Goal: Task Accomplishment & Management: Manage account settings

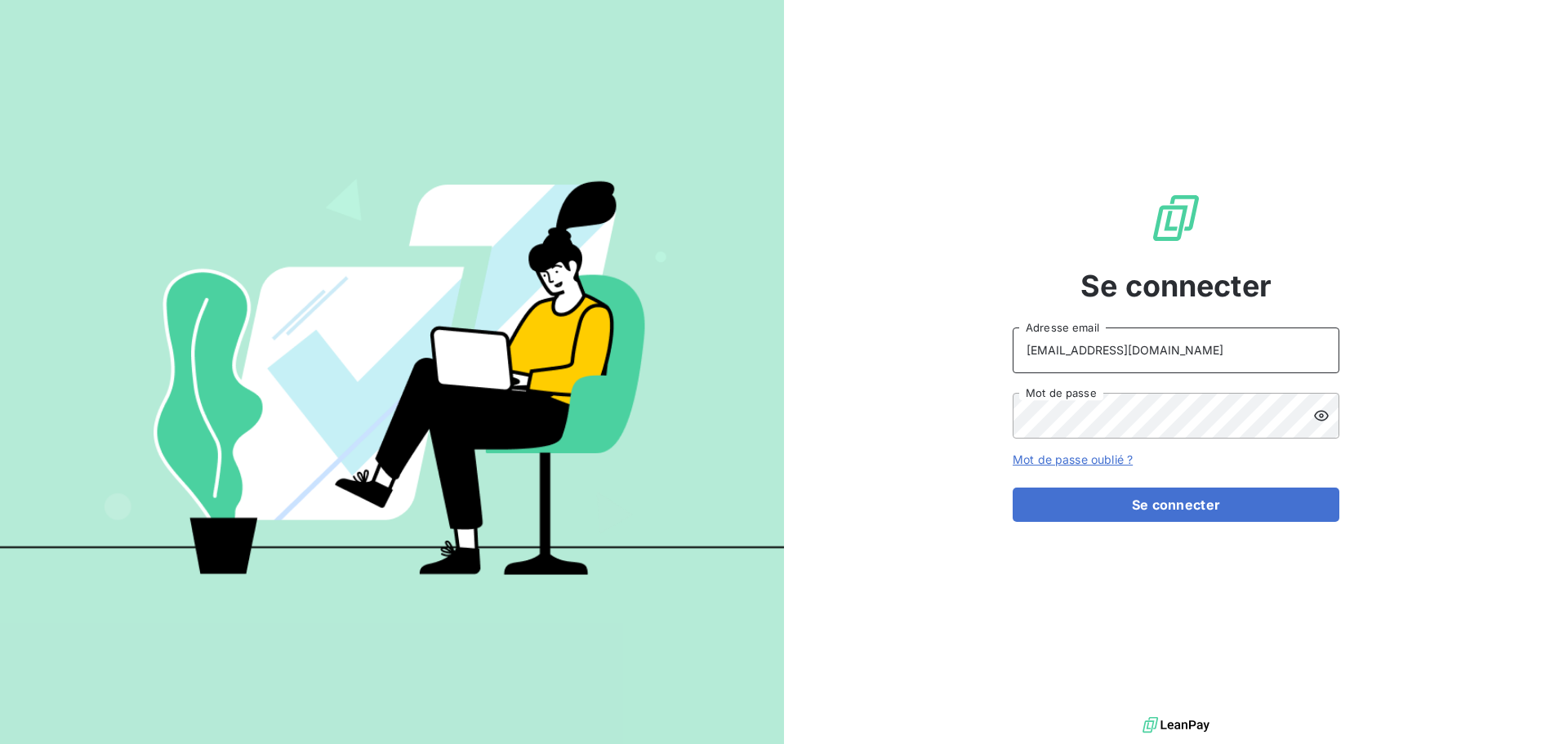
click at [1226, 356] on input "recouvrement@serpe.fr" at bounding box center [1176, 350] width 327 height 46
type input "peigne@serpe.fr"
click at [1099, 494] on button "Se connecter" at bounding box center [1176, 504] width 327 height 34
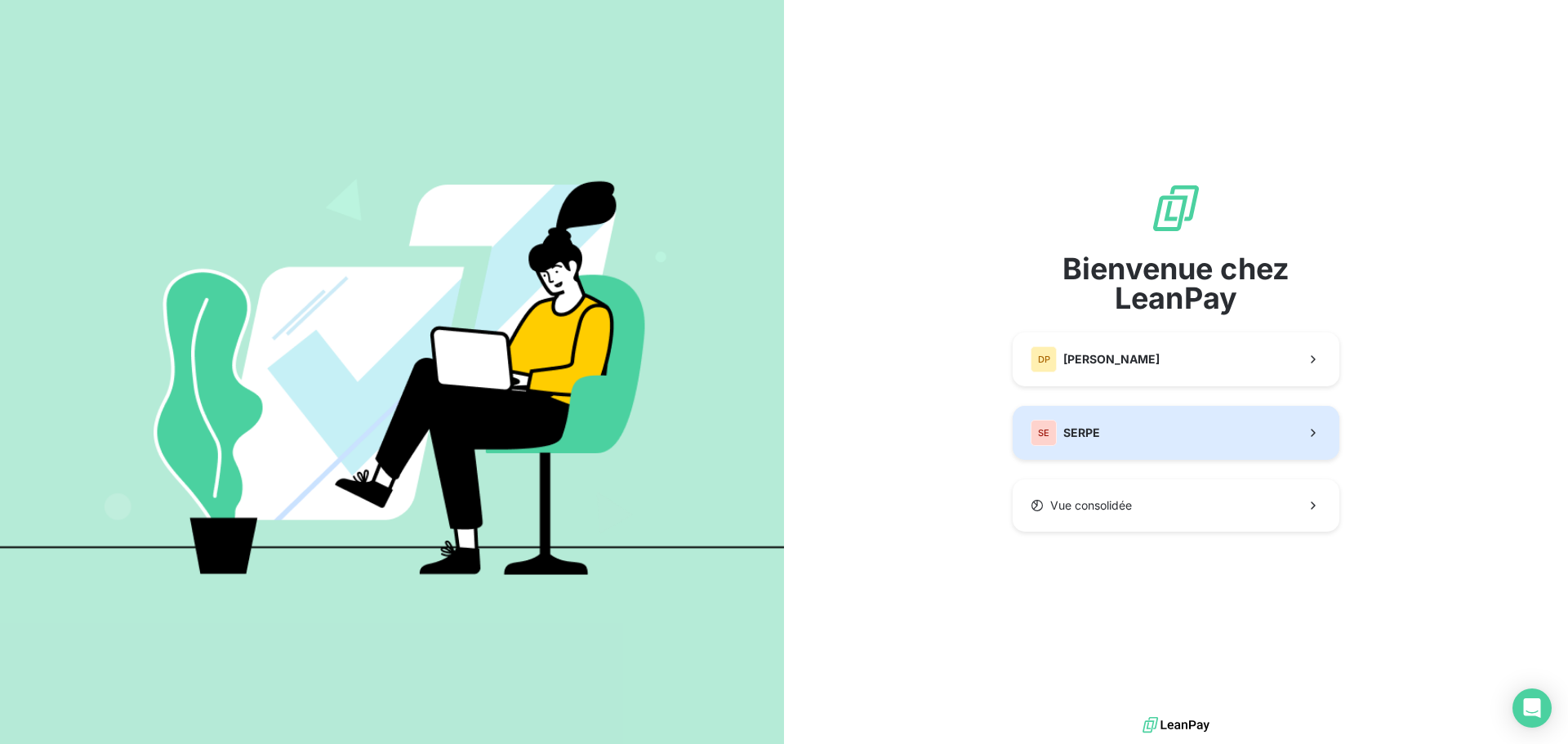
click at [1095, 436] on span "SERPE" at bounding box center [1082, 433] width 37 height 17
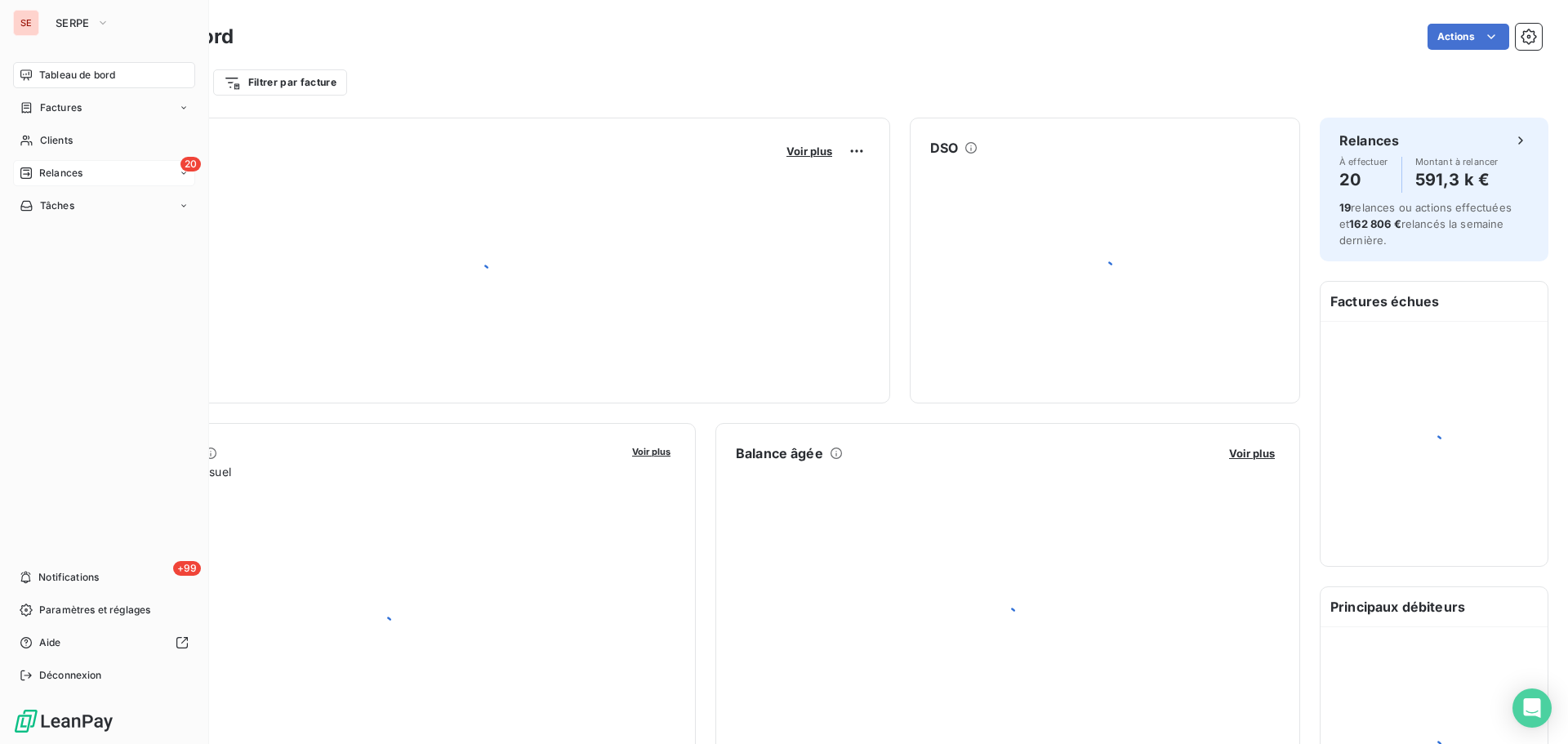
click at [36, 182] on div "20 Relances" at bounding box center [104, 172] width 182 height 26
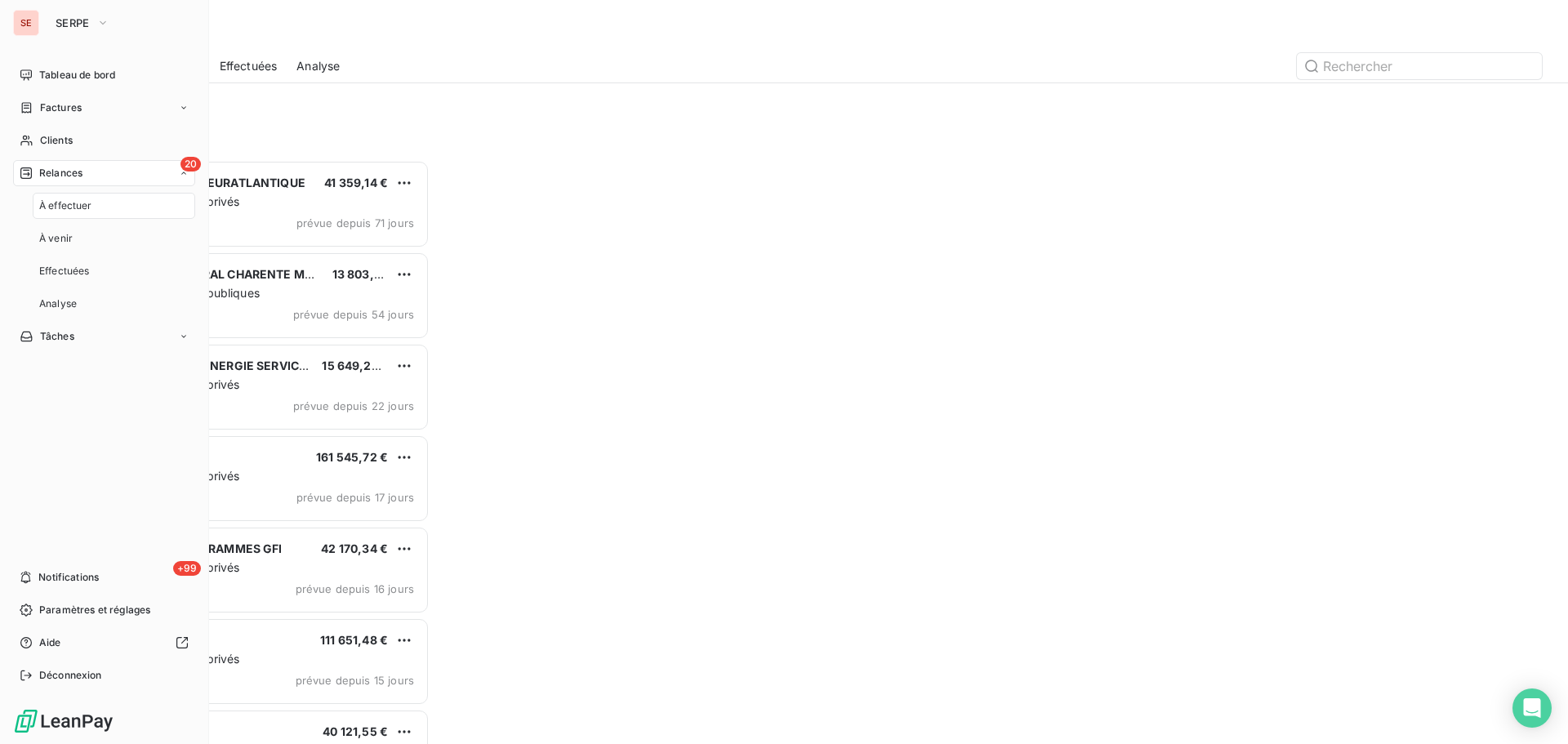
scroll to position [572, 339]
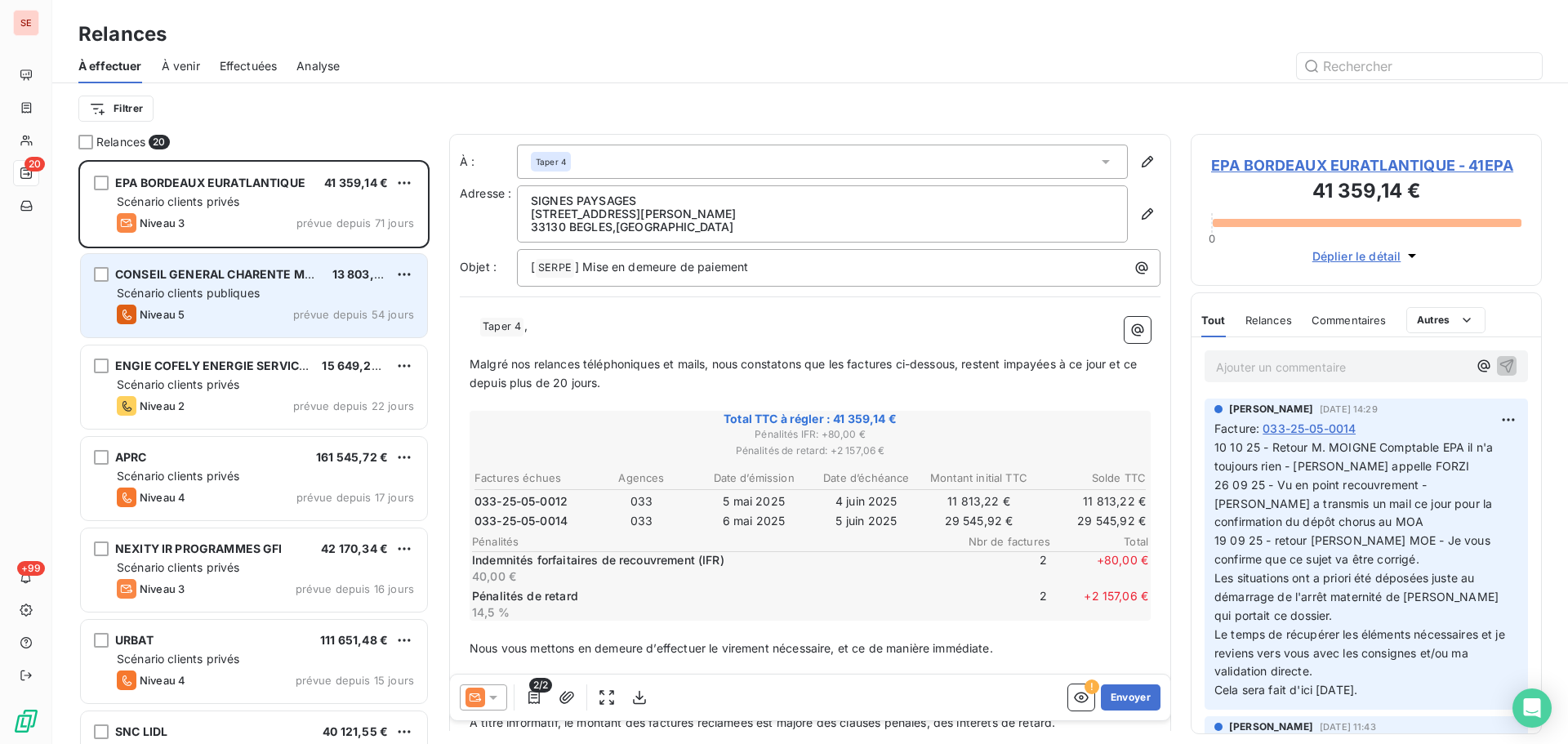
click at [239, 297] on span "Scénario clients publiques" at bounding box center [188, 292] width 143 height 14
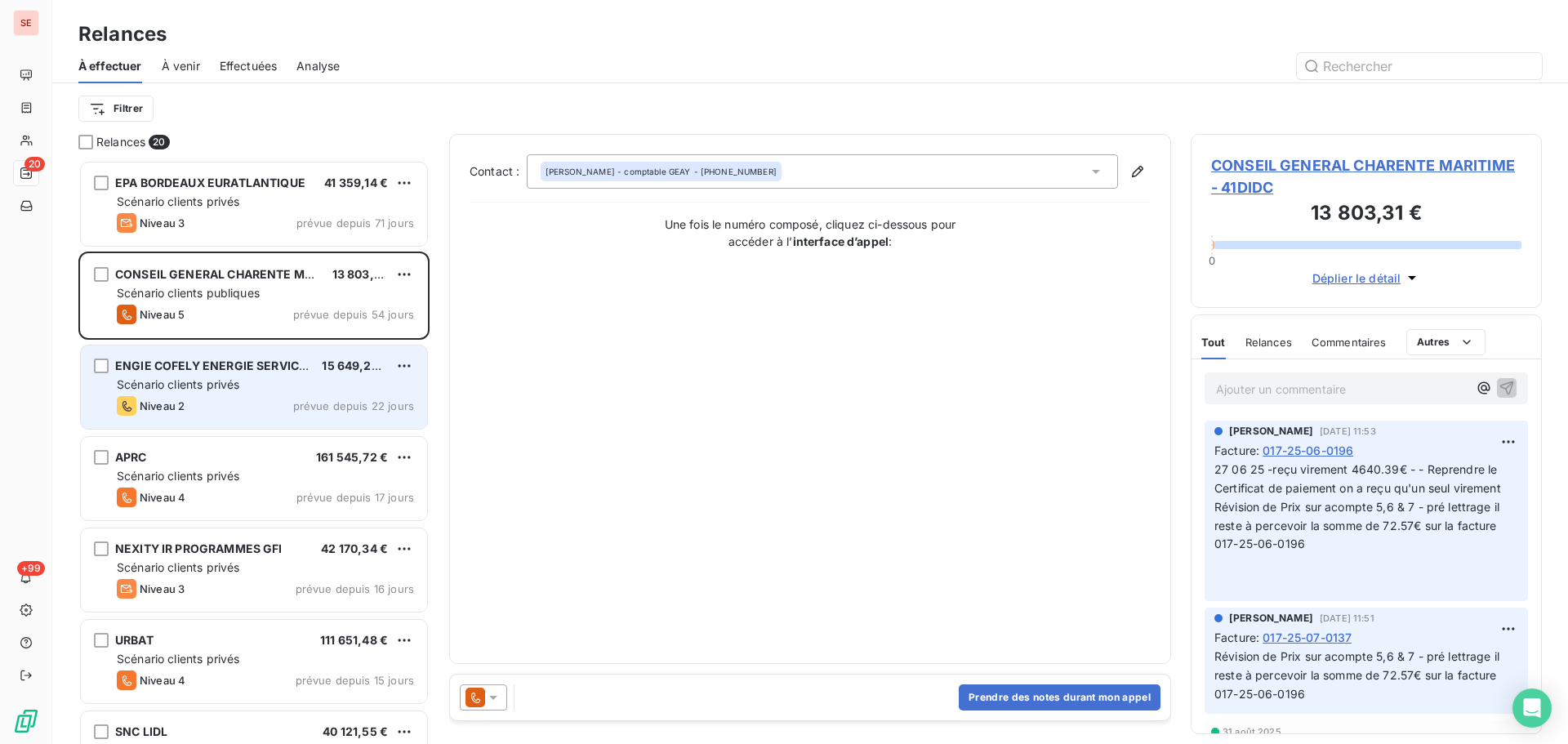
click at [186, 406] on div "Niveau 2 prévue depuis 22 jours" at bounding box center [265, 405] width 297 height 19
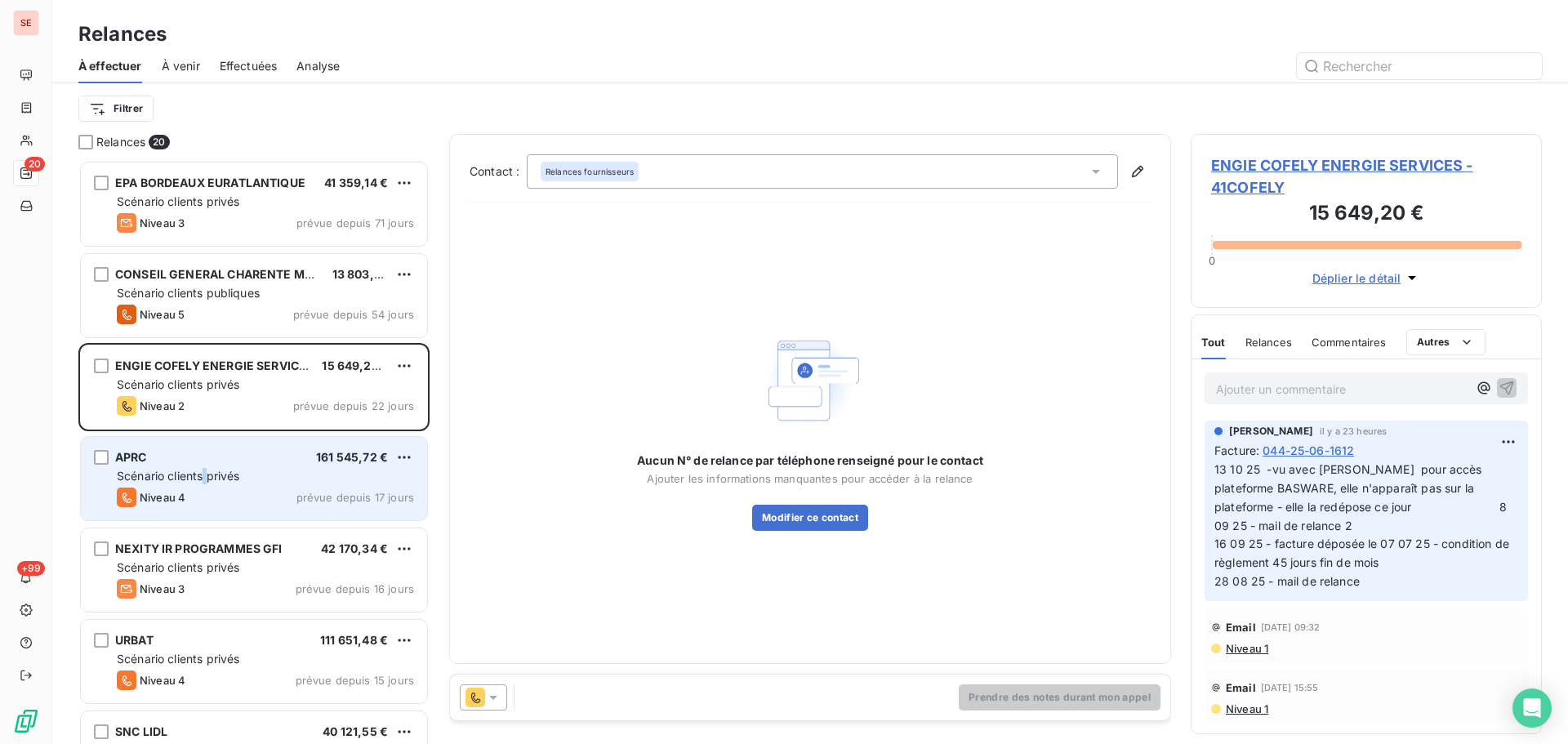
click at [206, 472] on span "Scénario clients privés" at bounding box center [177, 475] width 122 height 14
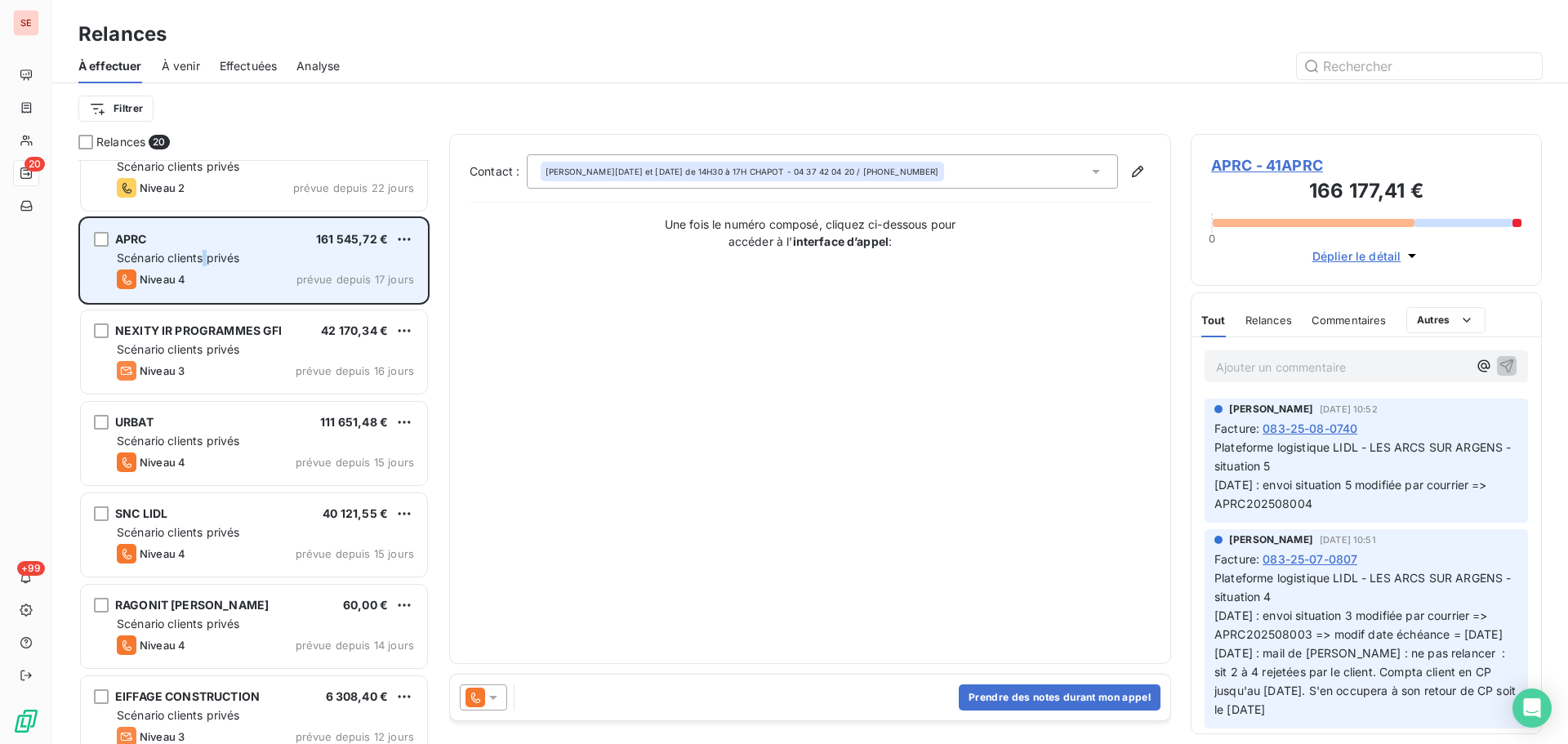
scroll to position [436, 0]
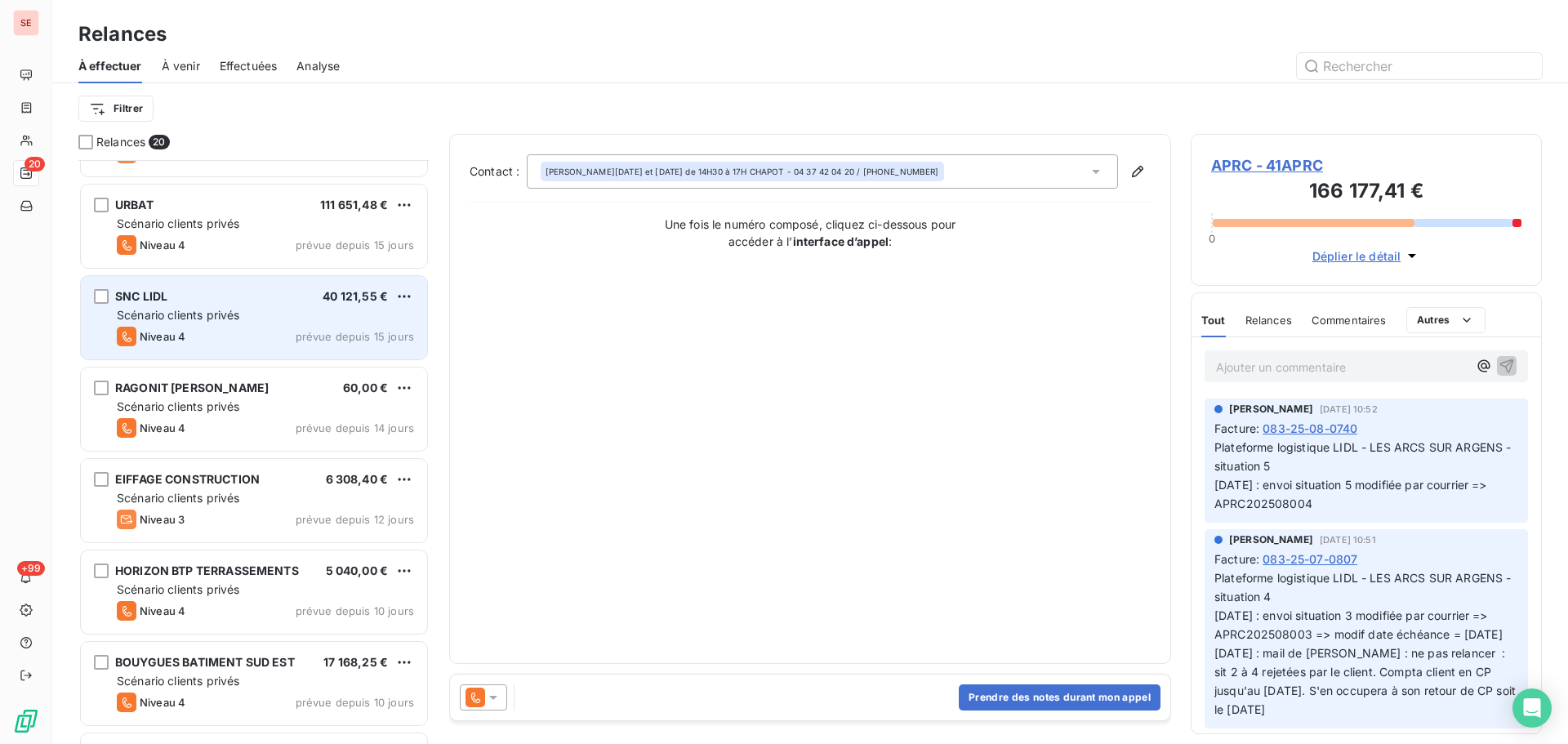
click at [301, 342] on span "prévue depuis 15 jours" at bounding box center [354, 337] width 118 height 13
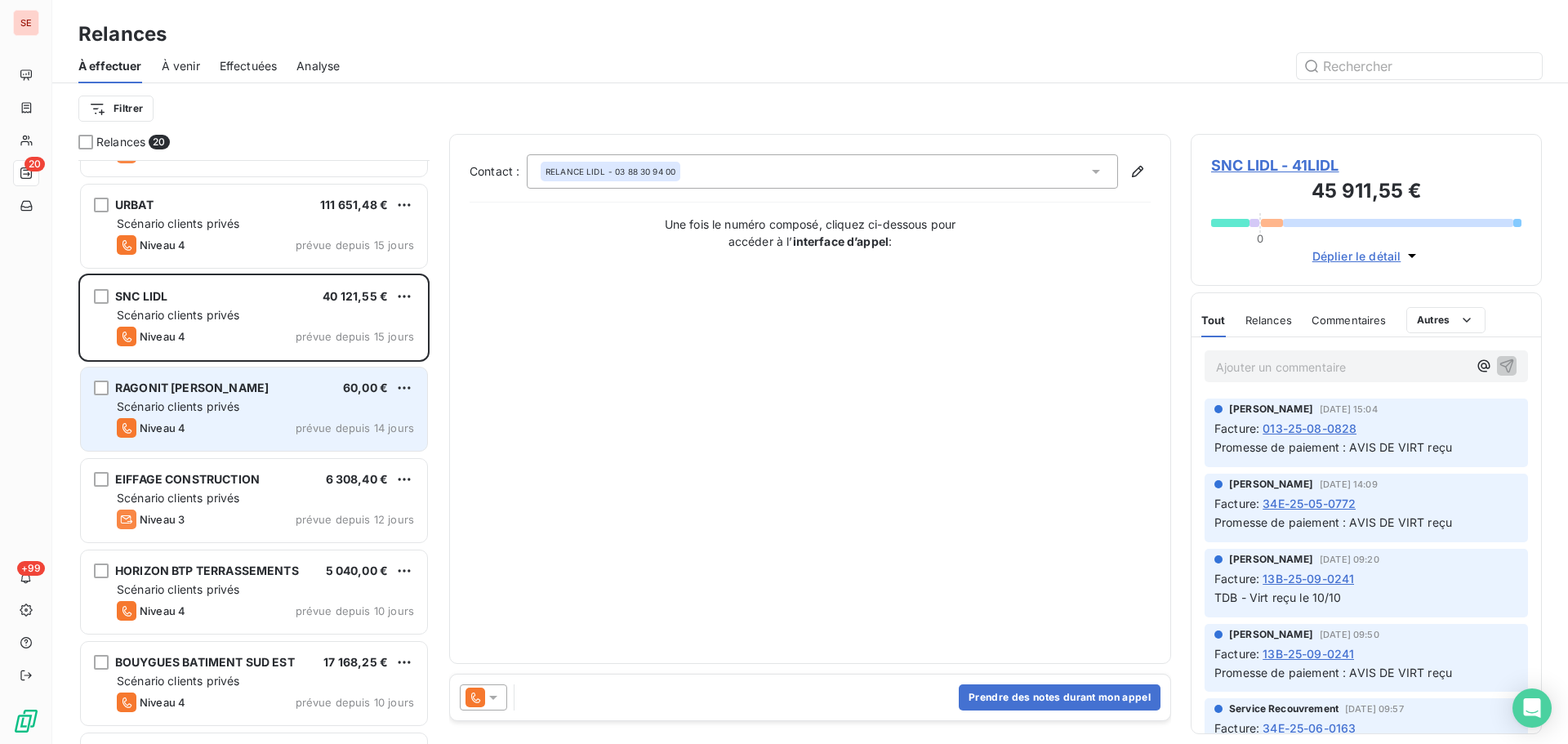
click at [257, 423] on div "Niveau 4 prévue depuis 14 jours" at bounding box center [265, 428] width 297 height 19
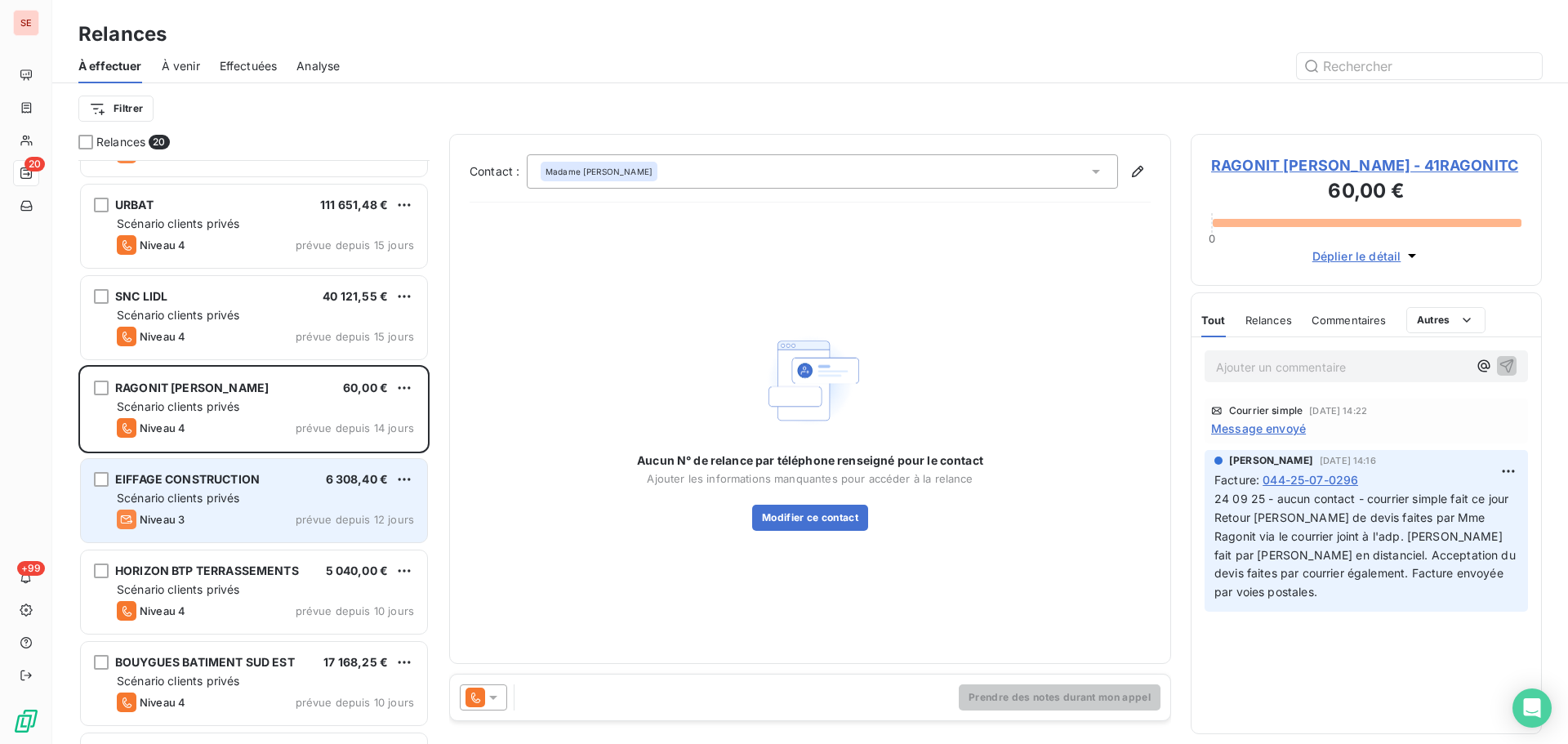
click at [278, 508] on div "EIFFAGE CONSTRUCTION 6 308,40 € Scénario clients privés Niveau 3 prévue depuis …" at bounding box center [253, 500] width 346 height 83
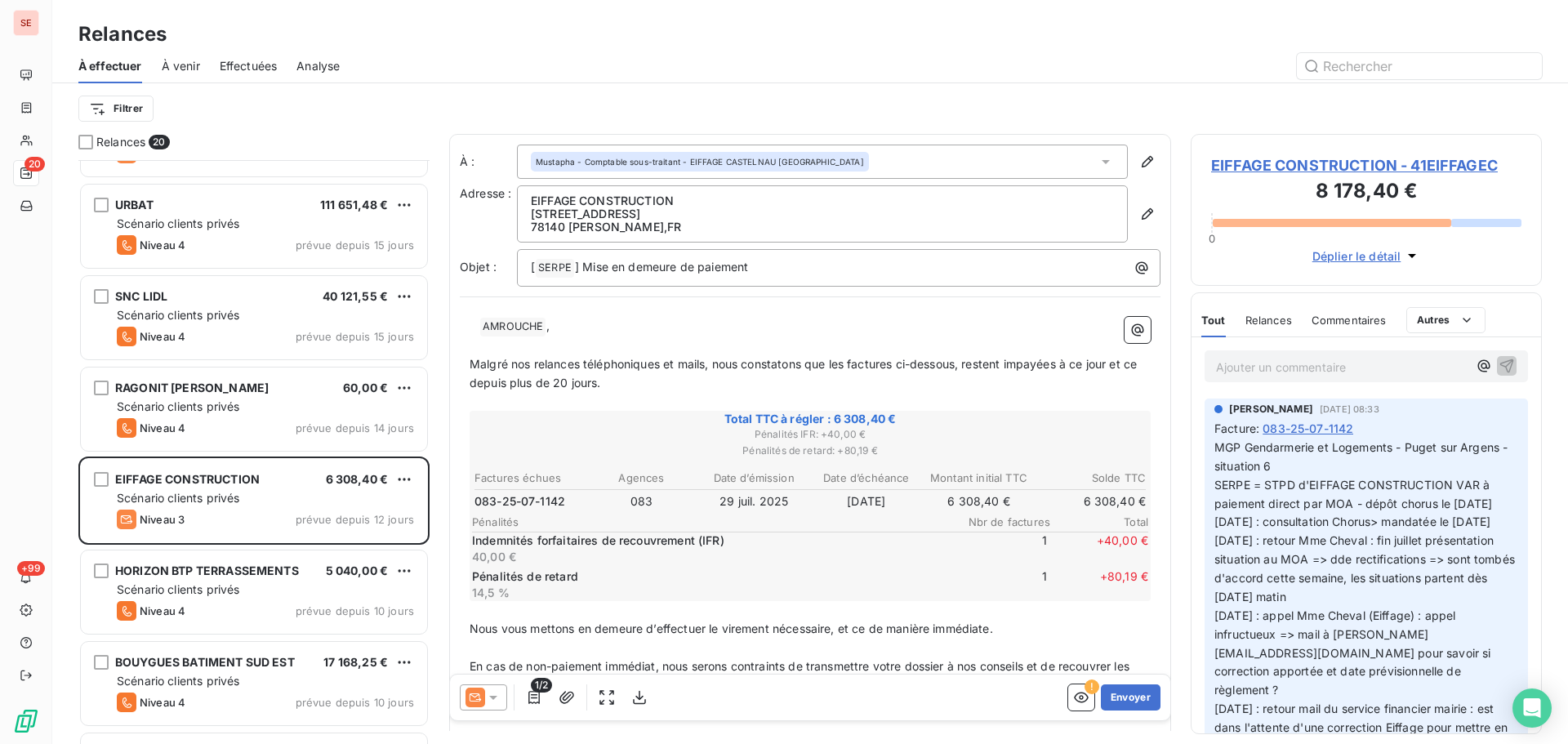
click at [1308, 160] on span "EIFFAGE CONSTRUCTION - 41EIFFAGEC" at bounding box center [1366, 165] width 310 height 22
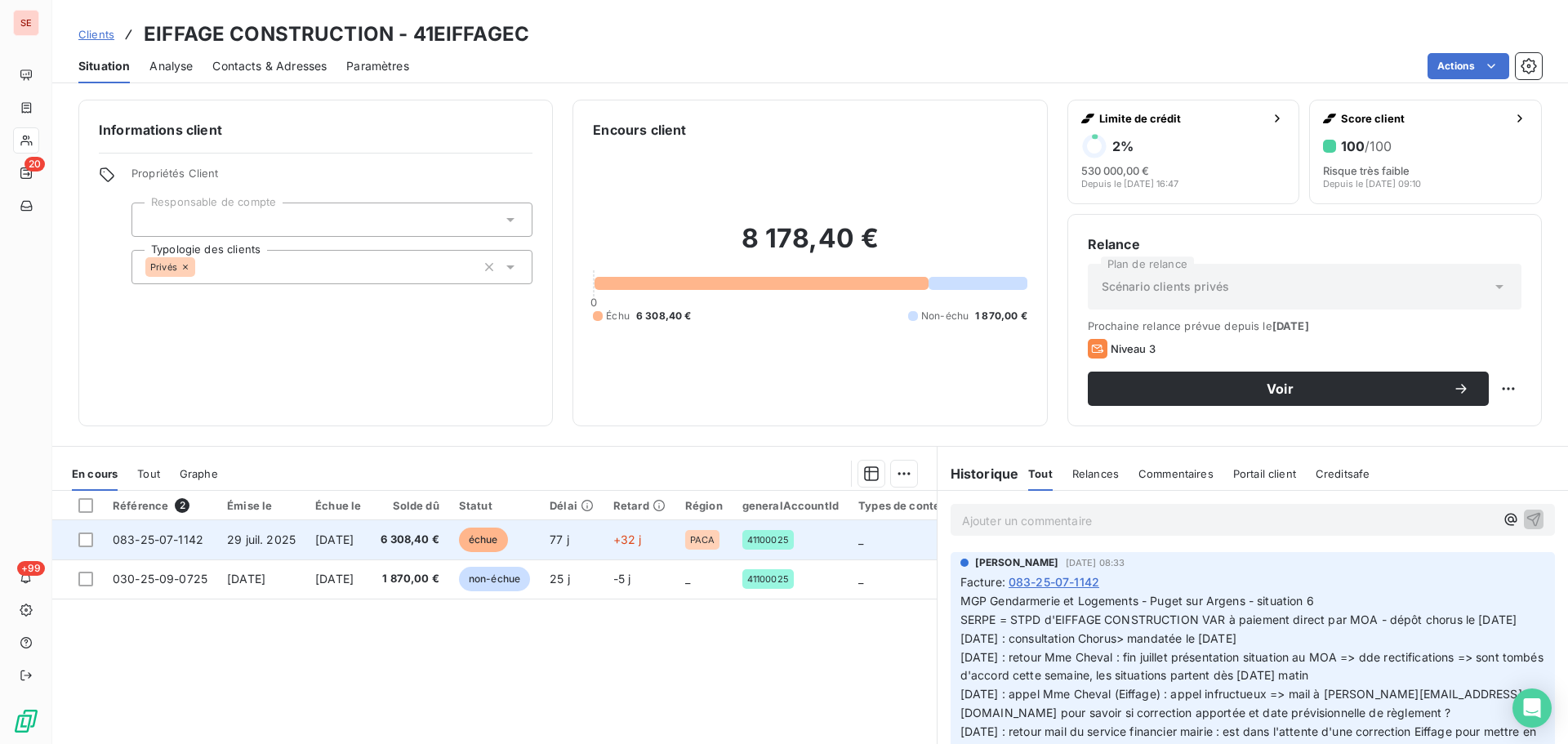
click at [345, 544] on span "12 sept. 2025" at bounding box center [335, 539] width 39 height 14
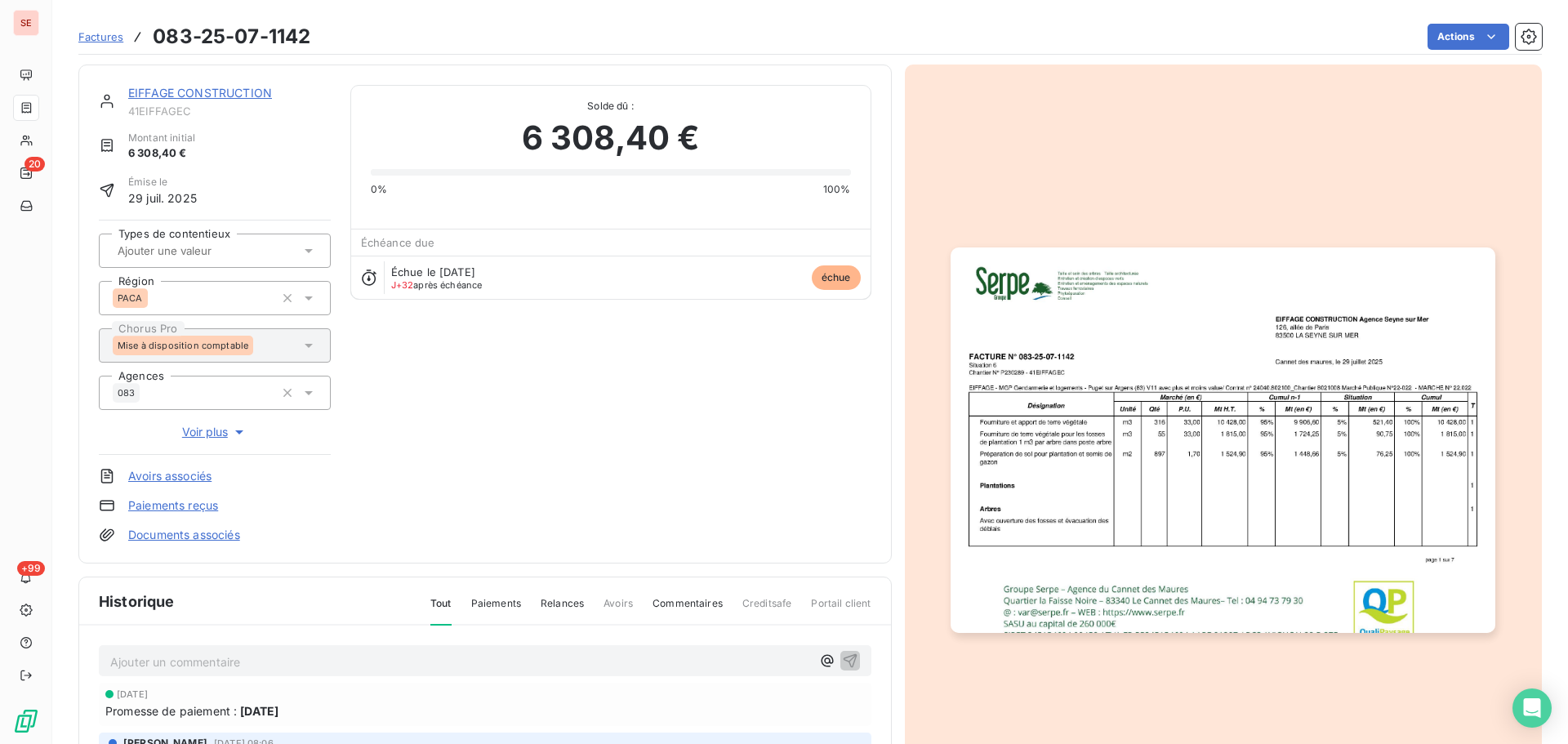
scroll to position [239, 0]
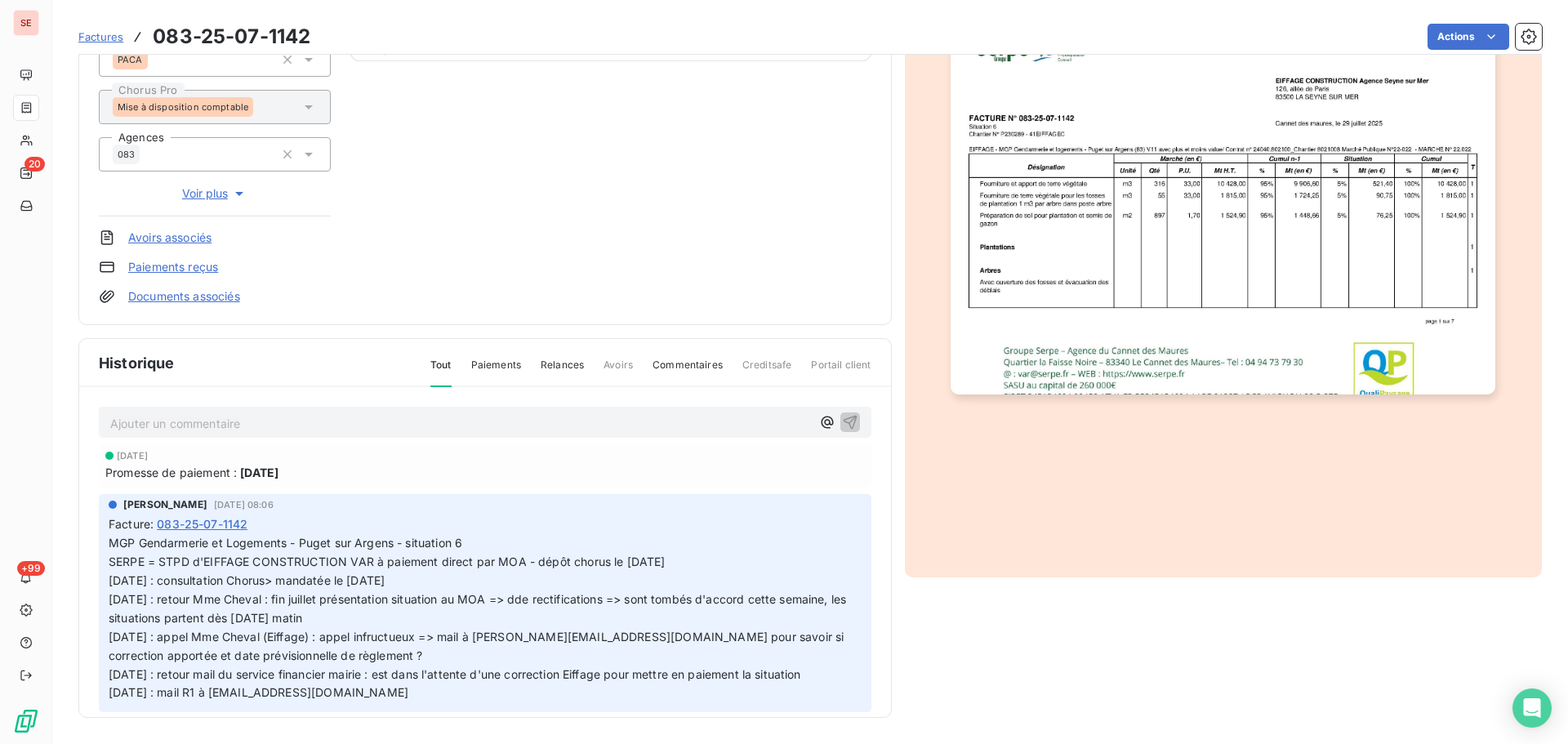
click at [376, 577] on span "MGP Gendarmerie et Logements - Puget sur Argens - situation 6 SERPE = STPD d'EI…" at bounding box center [478, 617] width 740 height 163
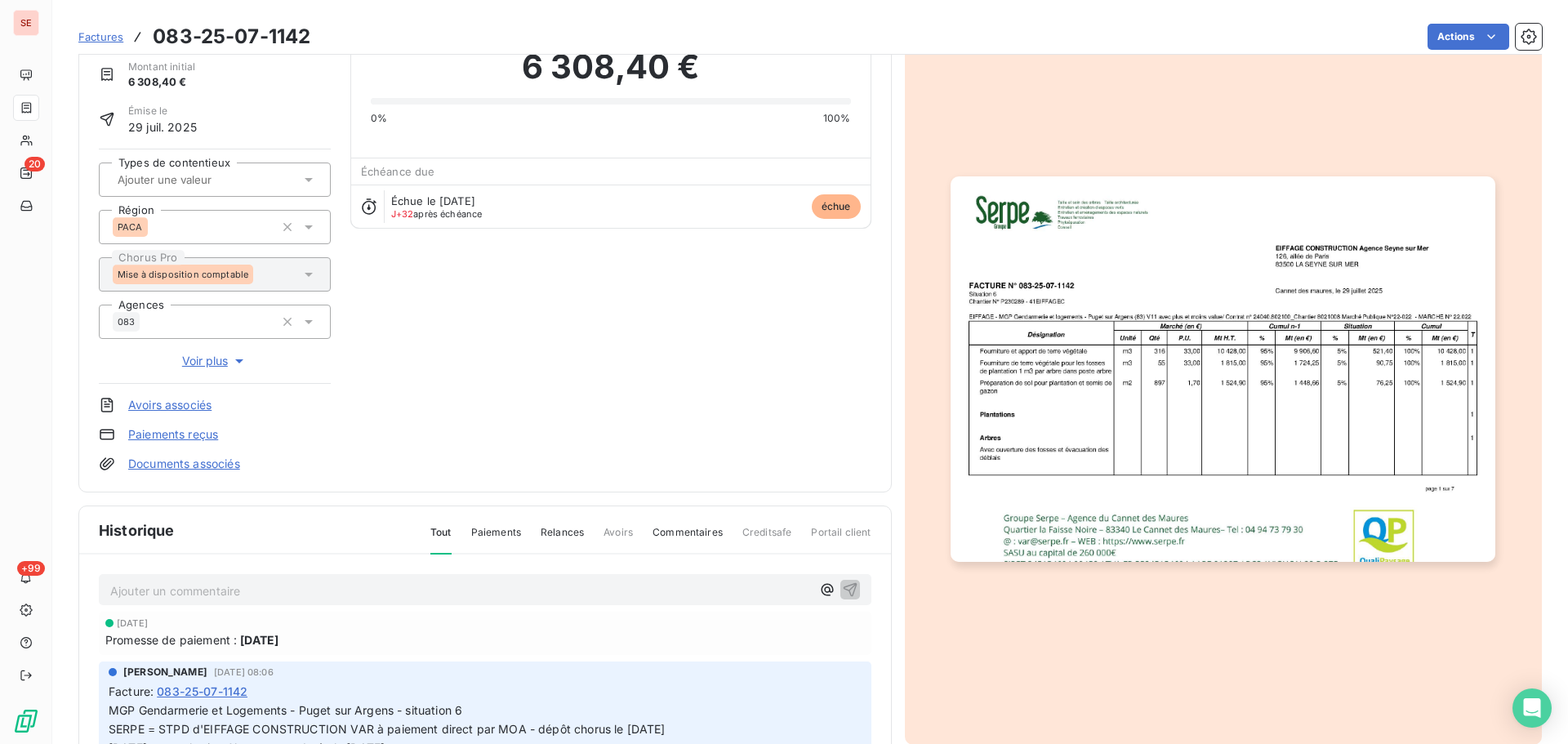
scroll to position [0, 0]
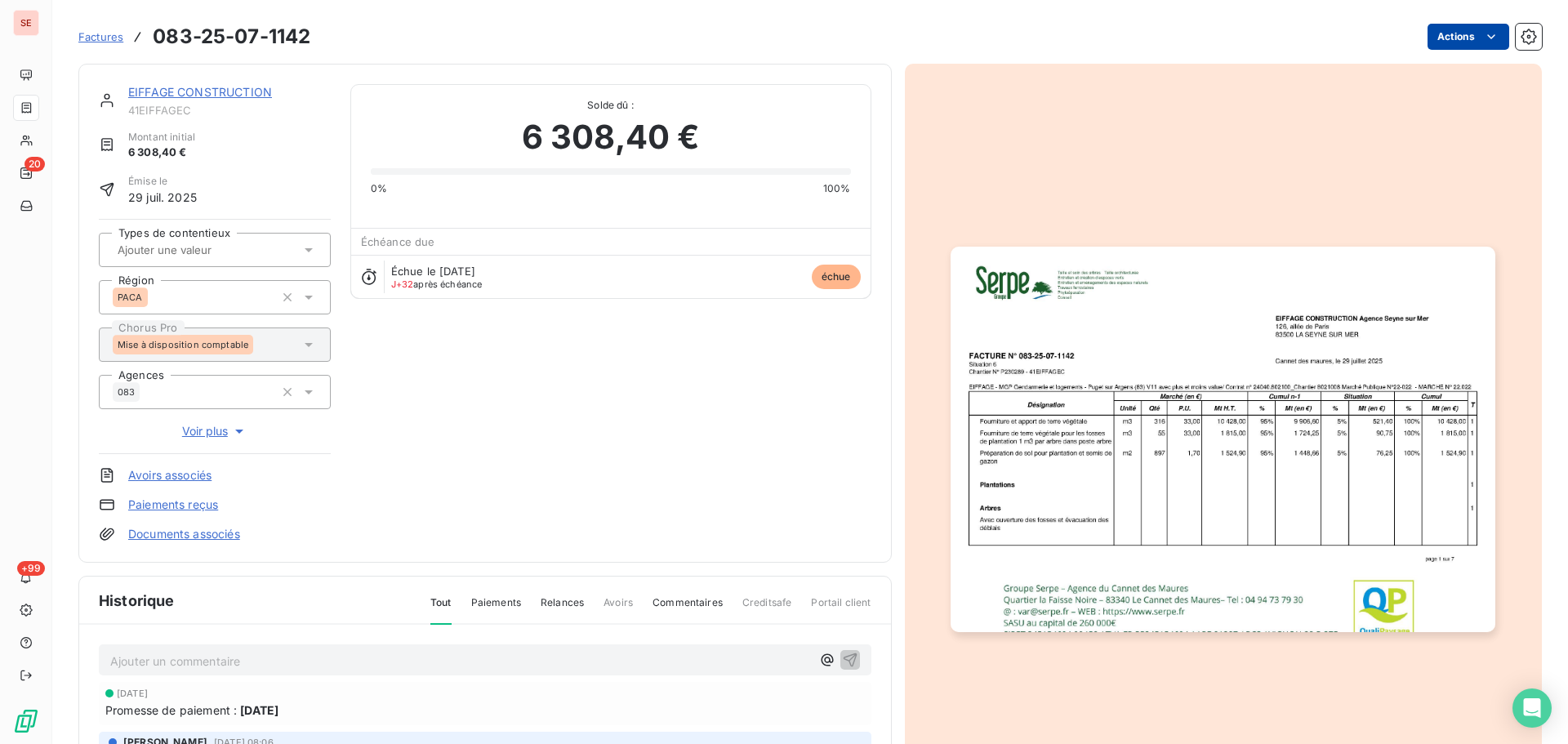
click at [1442, 47] on html "SE 20 +99 Factures 083-25-07-1142 Actions EIFFAGE CONSTRUCTION 41EIFFAGEC Monta…" at bounding box center [784, 372] width 1568 height 744
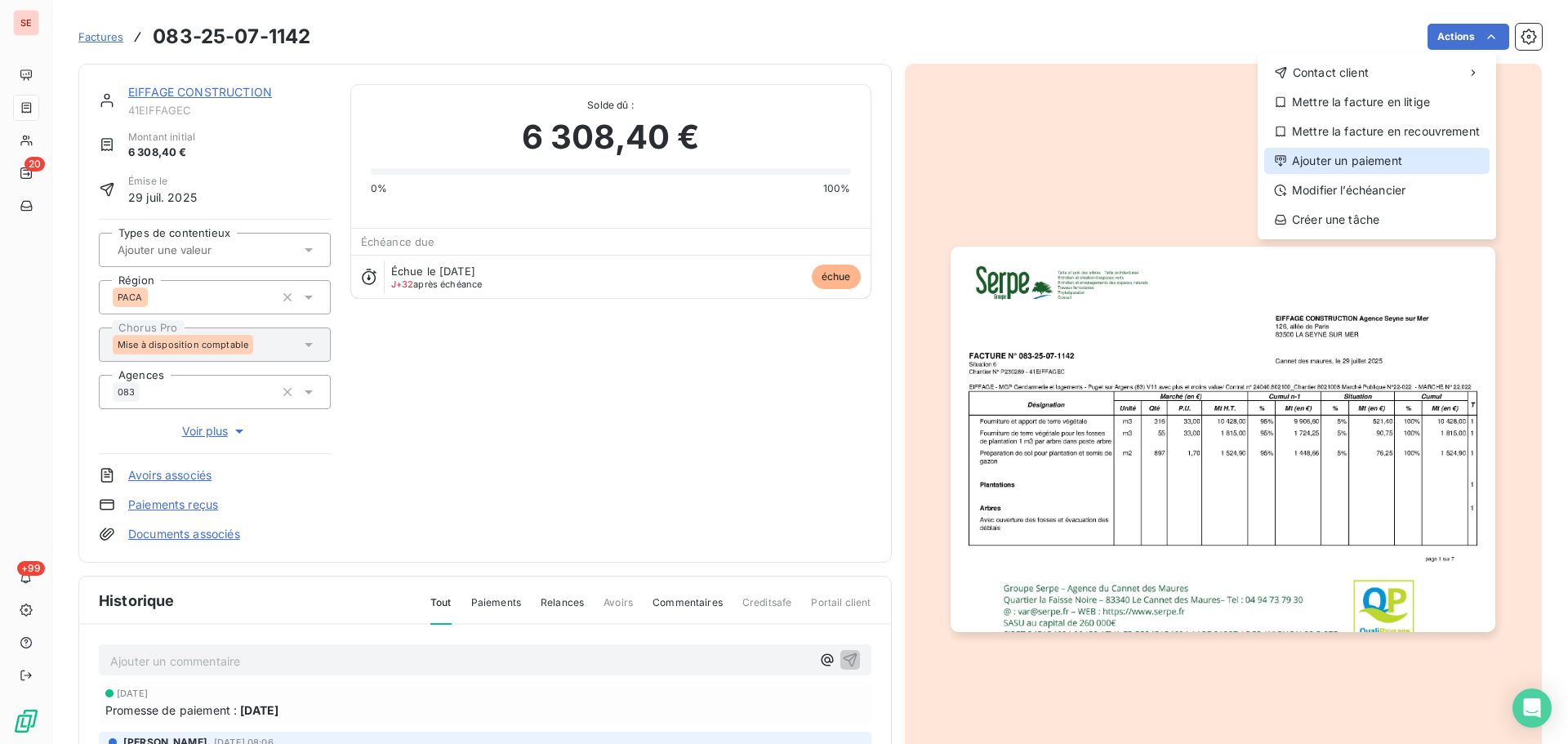
click at [1398, 160] on div "Ajouter un paiement" at bounding box center [1377, 161] width 226 height 26
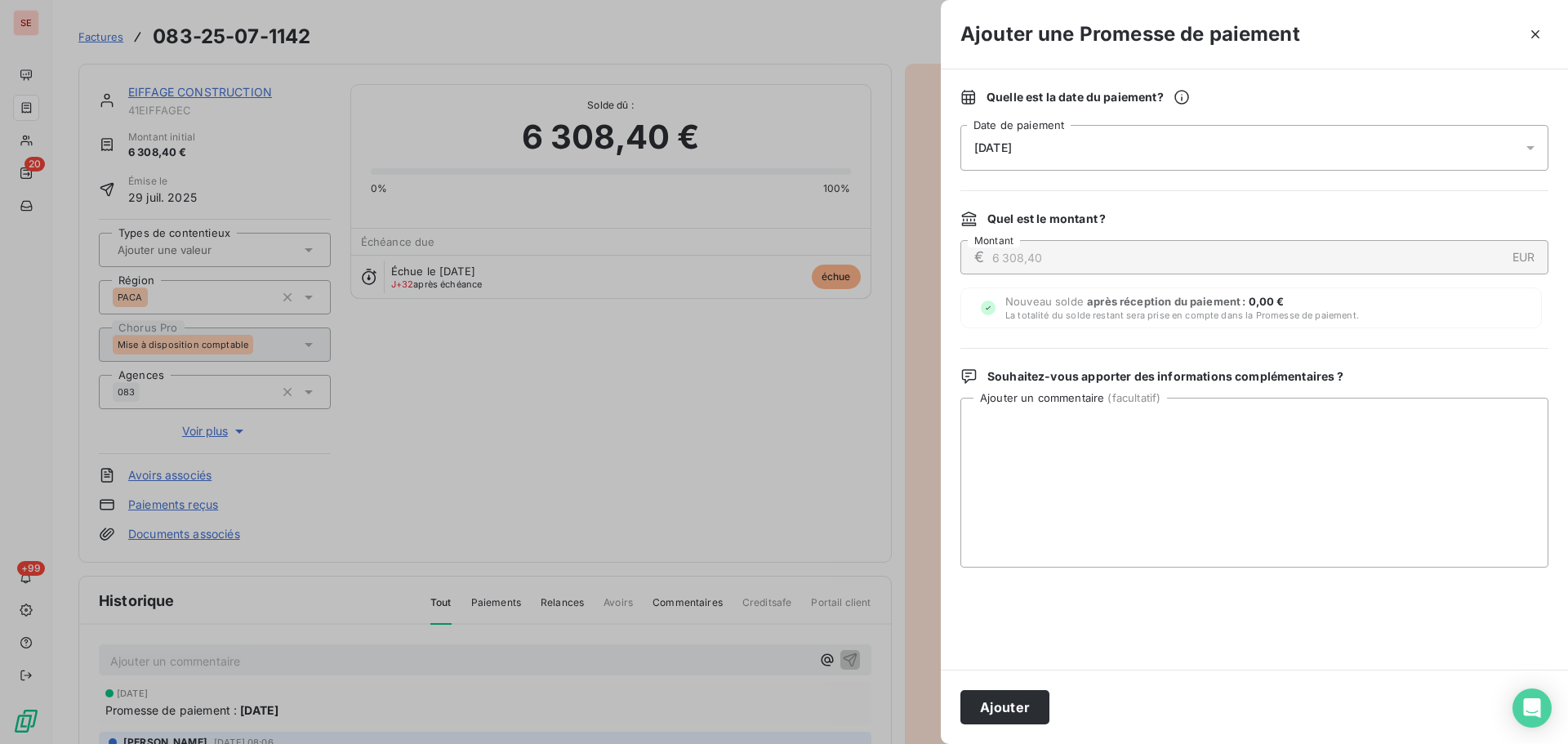
click at [1302, 137] on div "15/10/2025" at bounding box center [1254, 148] width 588 height 46
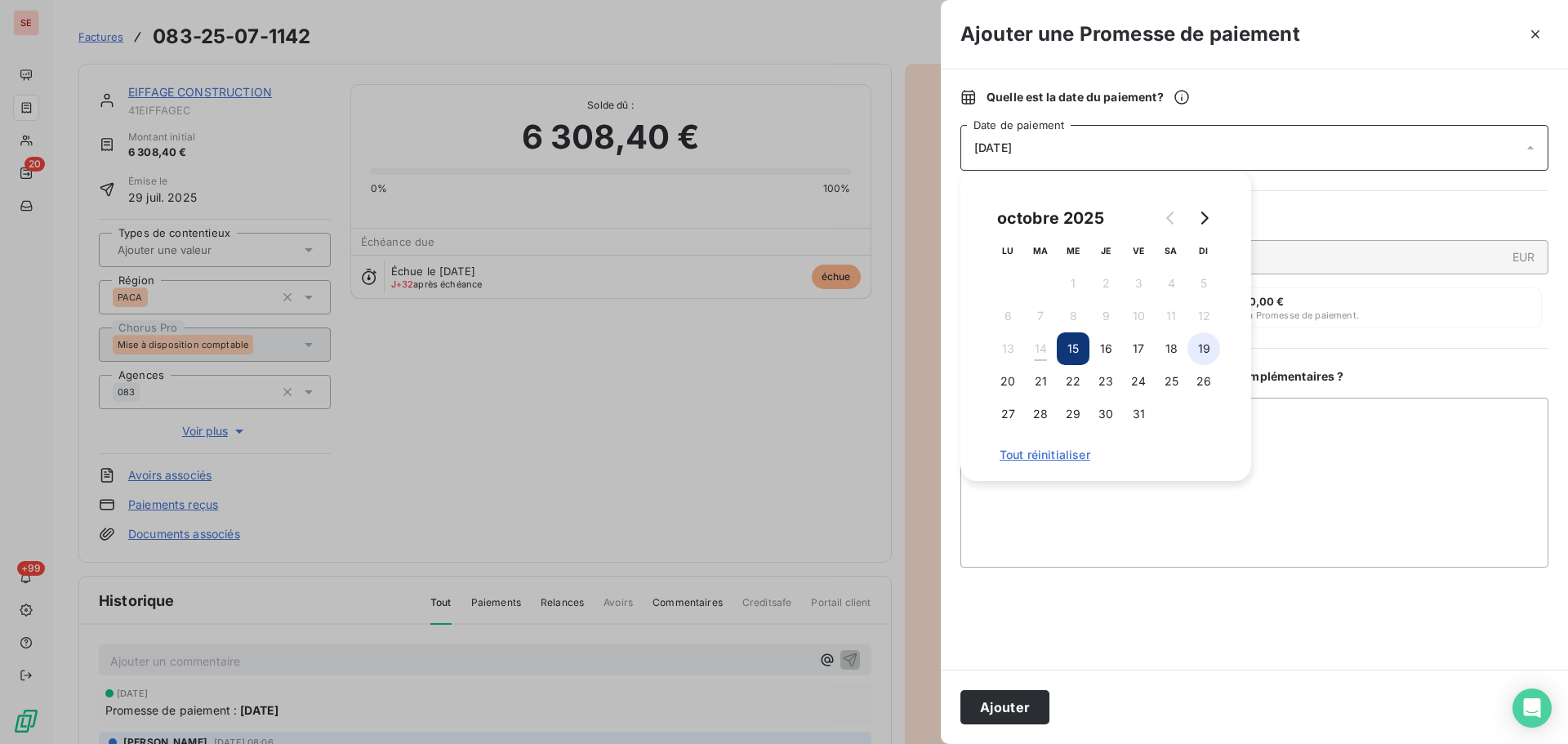
click at [1210, 346] on button "19" at bounding box center [1204, 349] width 33 height 33
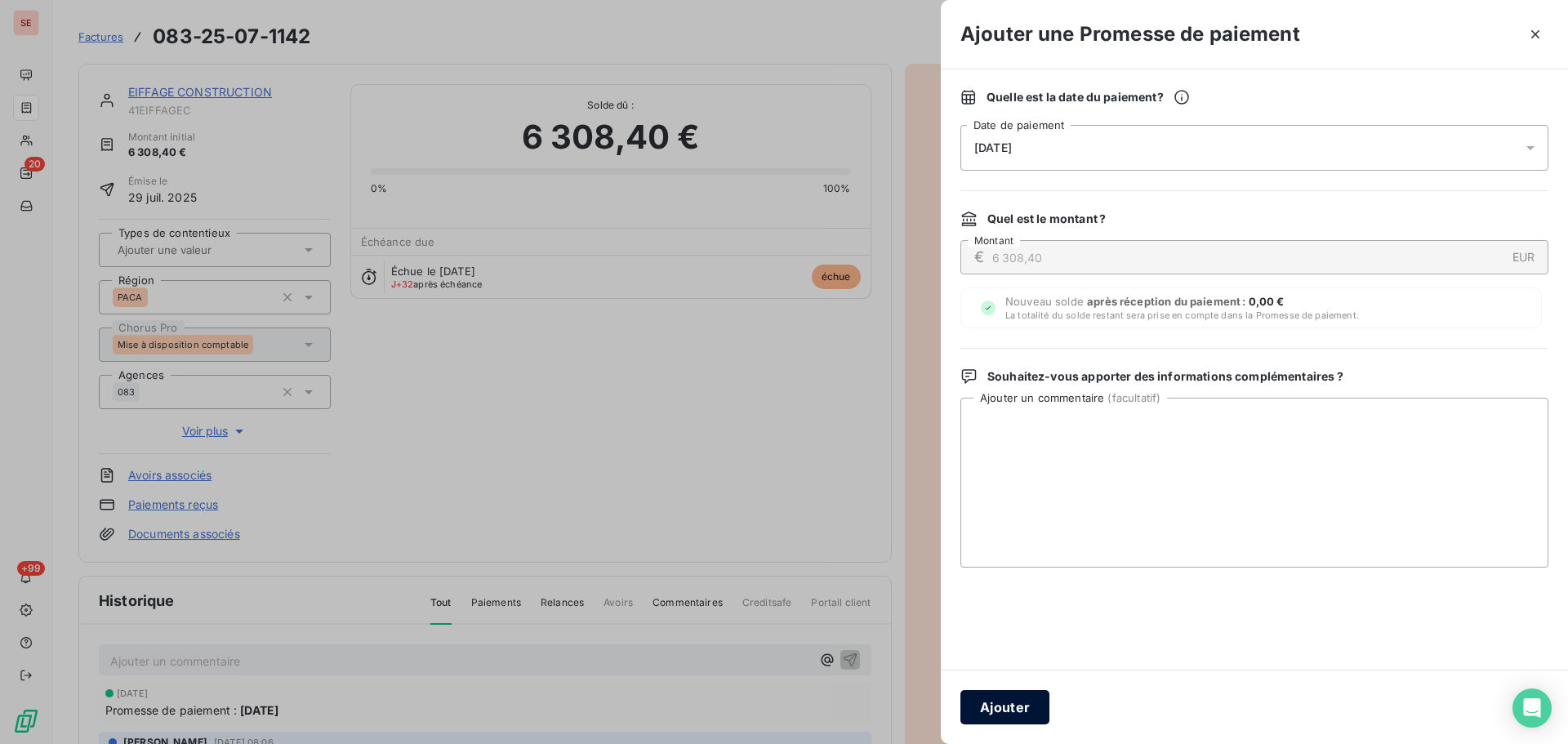
click at [1012, 712] on button "Ajouter" at bounding box center [1005, 706] width 89 height 34
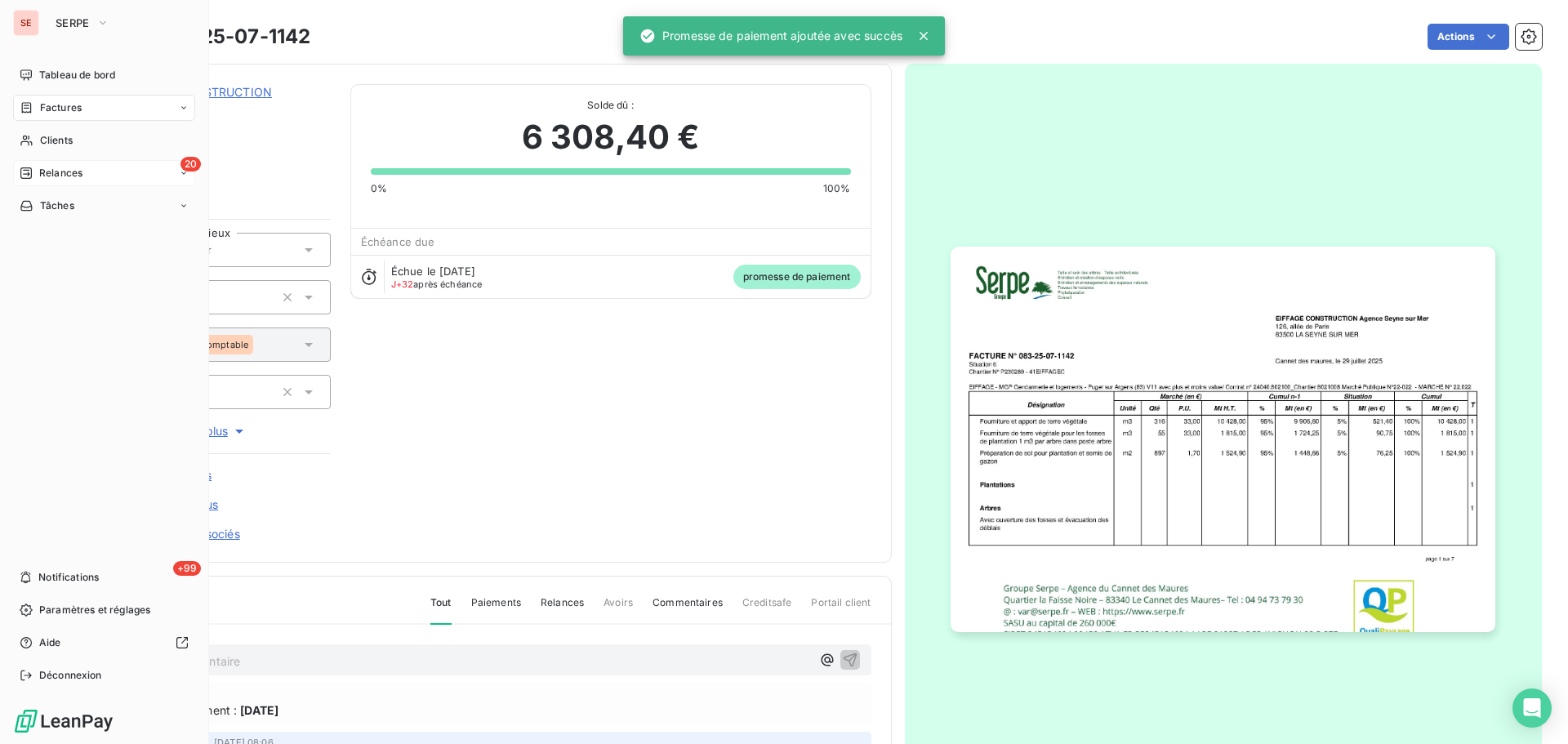
click at [76, 173] on span "Relances" at bounding box center [61, 173] width 43 height 15
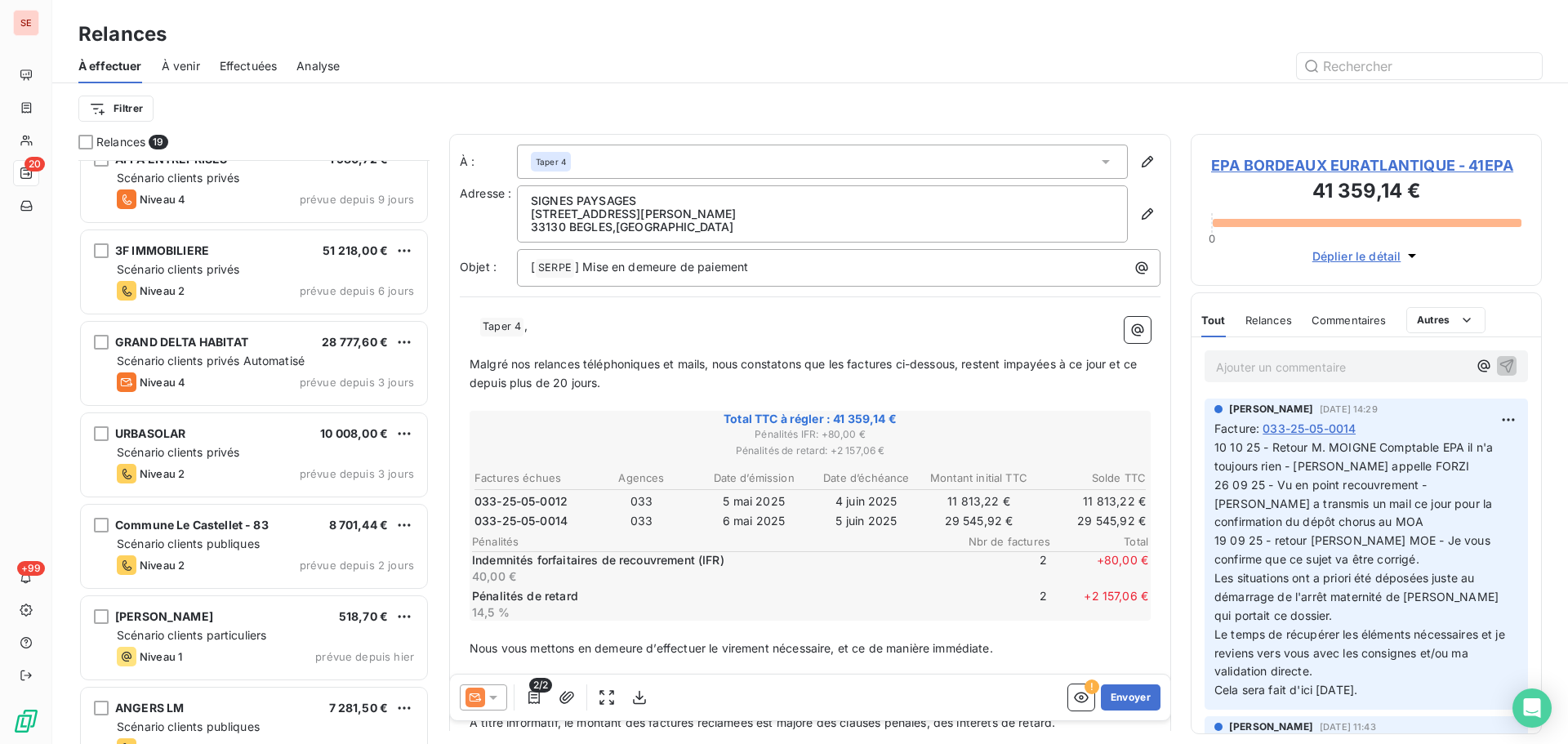
scroll to position [1089, 0]
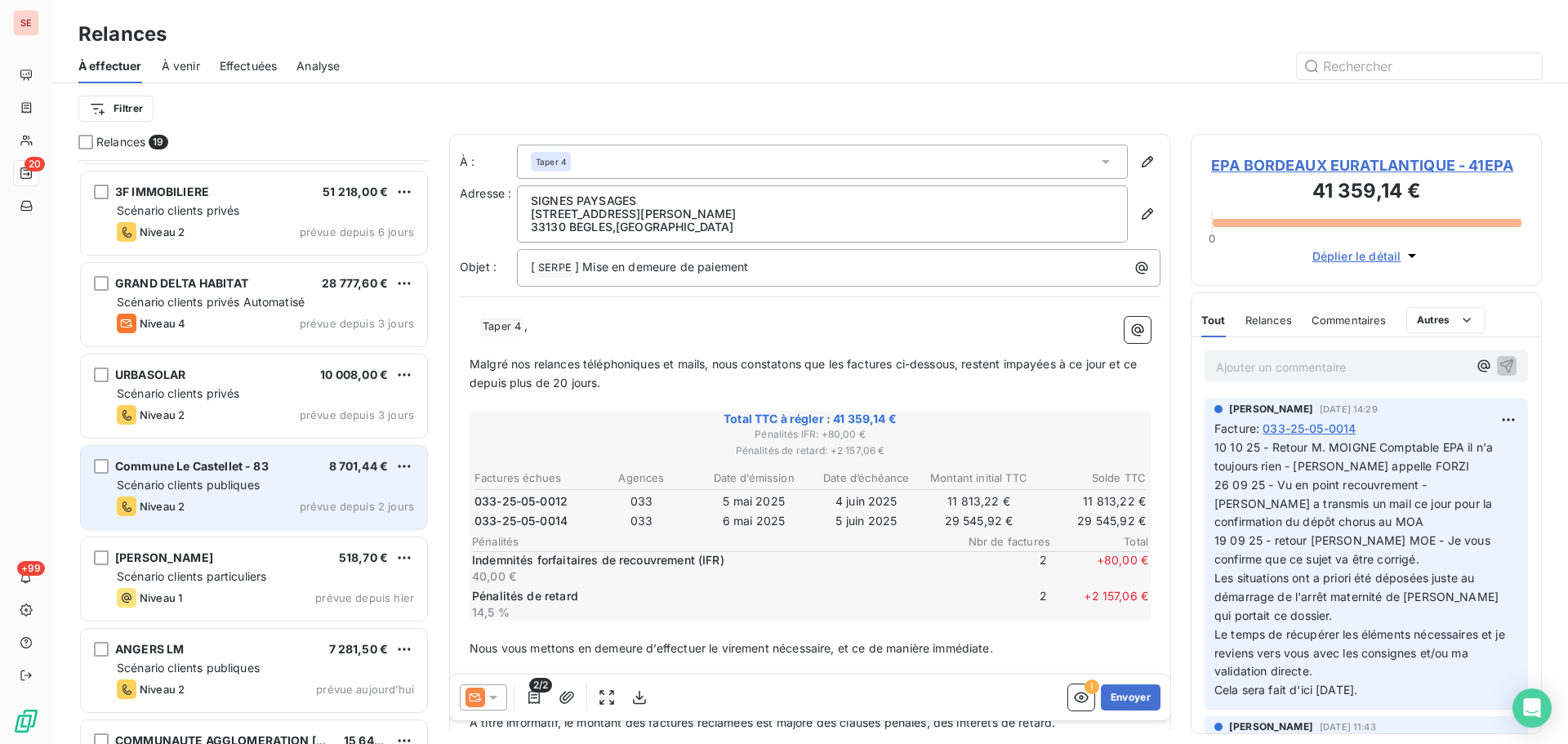
click at [319, 486] on div "Scénario clients publiques" at bounding box center [265, 485] width 297 height 17
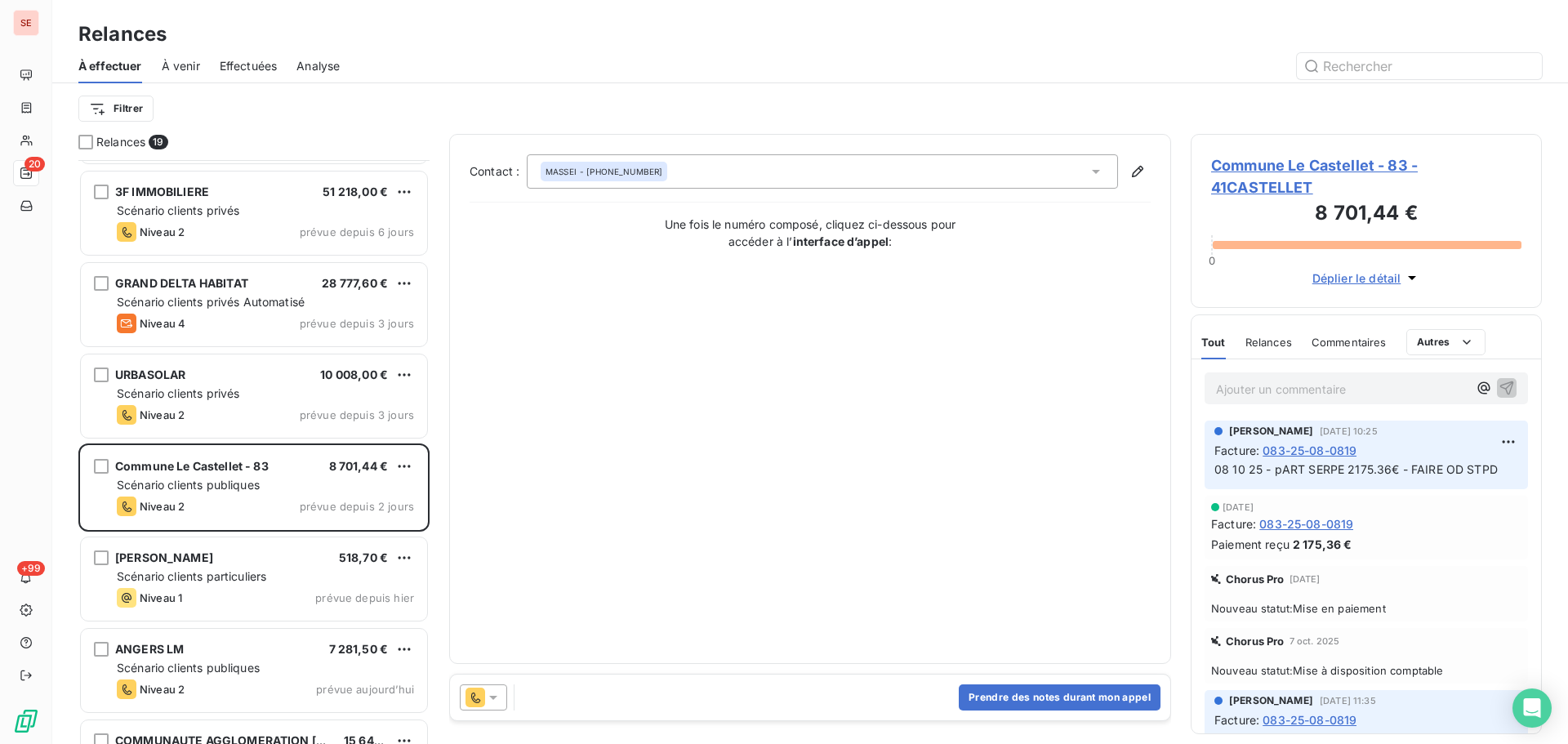
click at [1311, 160] on span "Commune Le Castellet - 83 - 41CASTELLET" at bounding box center [1366, 176] width 310 height 44
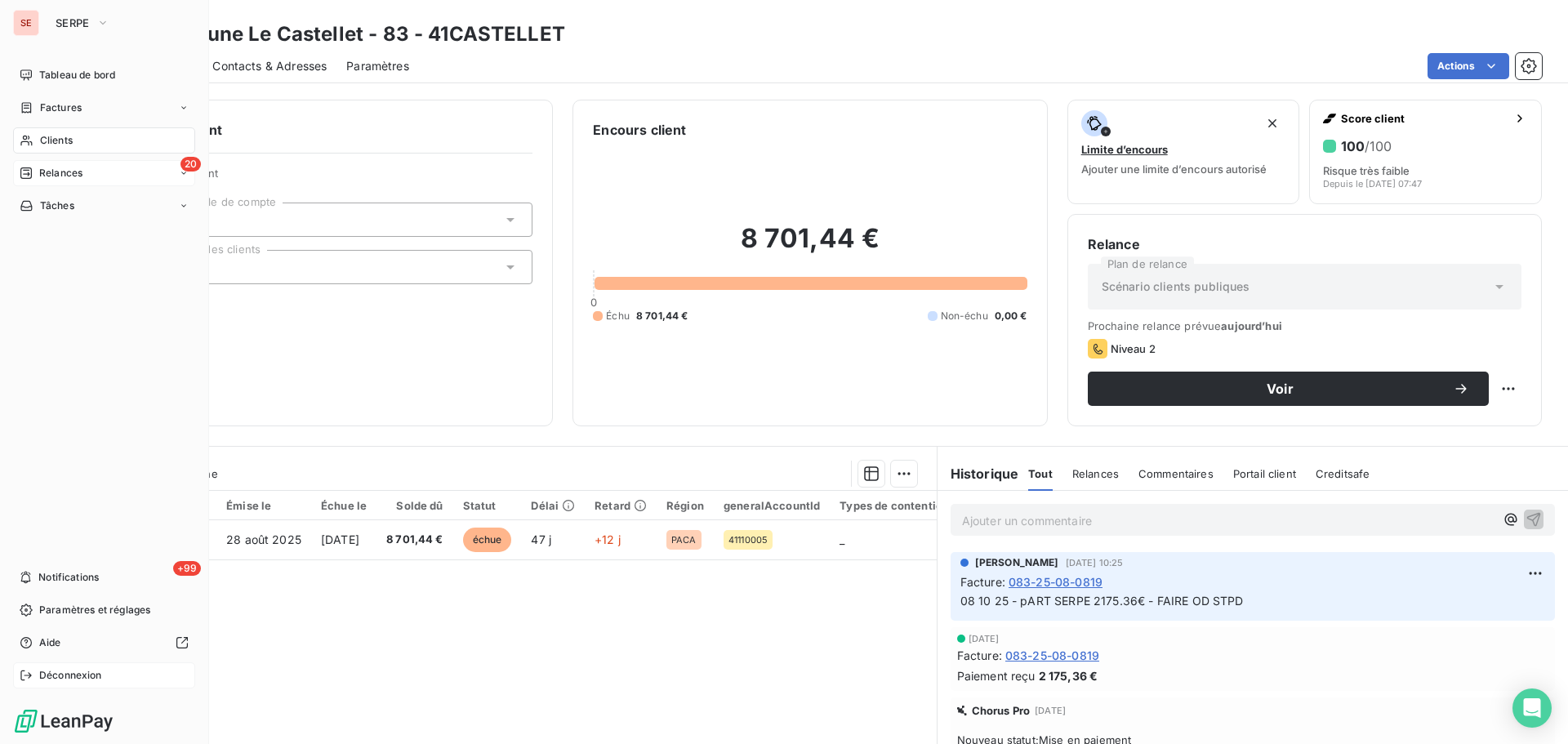
click at [95, 686] on div "Déconnexion" at bounding box center [104, 675] width 182 height 26
